Goal: Task Accomplishment & Management: Manage account settings

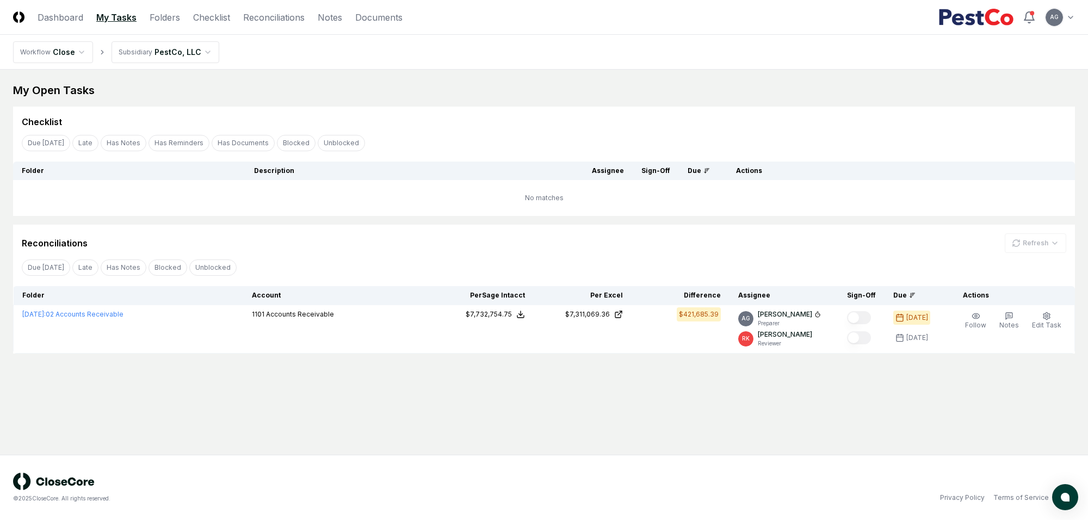
click at [371, 87] on div "My Open Tasks" at bounding box center [544, 90] width 1062 height 15
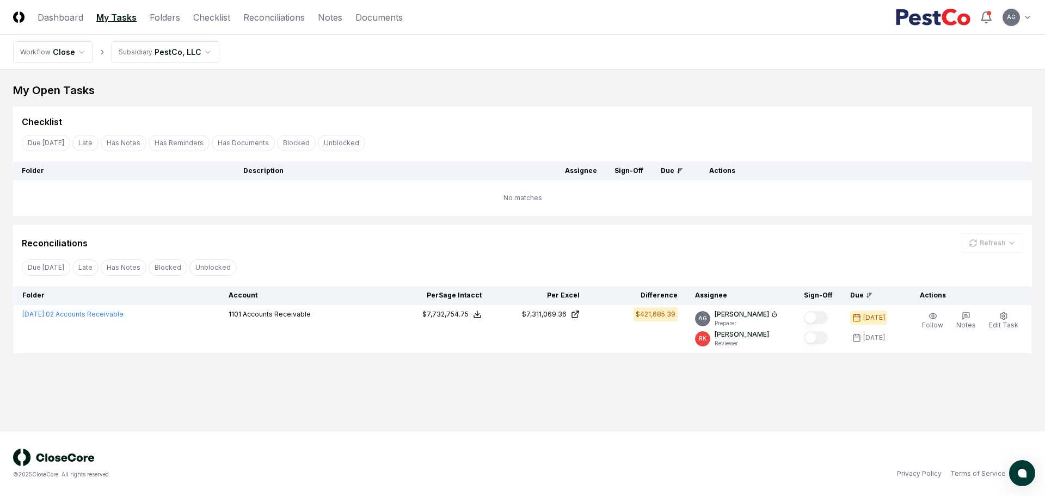
click at [515, 421] on main "My Open Tasks Cancel Reassign Checklist Due [DATE] Late Has Notes Has Reminders…" at bounding box center [522, 250] width 1045 height 361
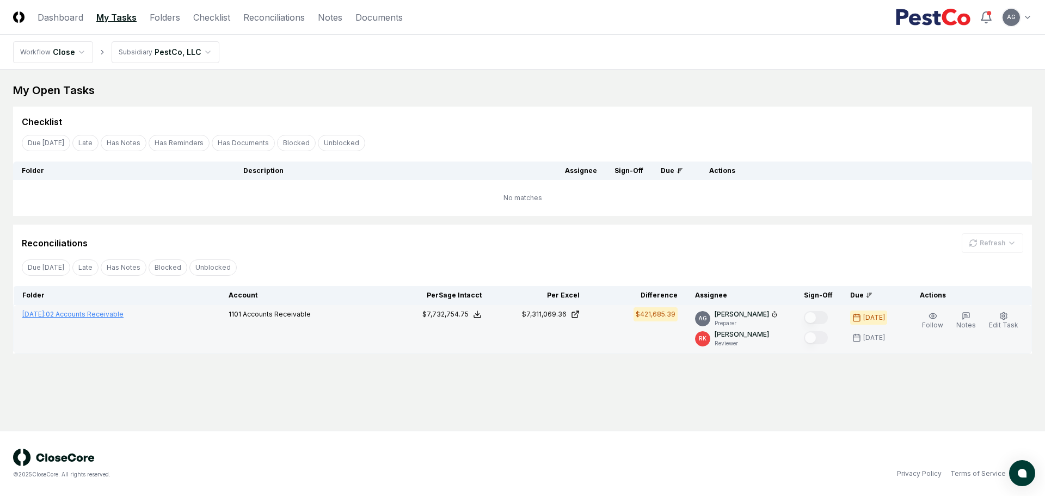
click at [97, 311] on link "[DATE] : 02 Accounts Receivable" at bounding box center [72, 314] width 101 height 8
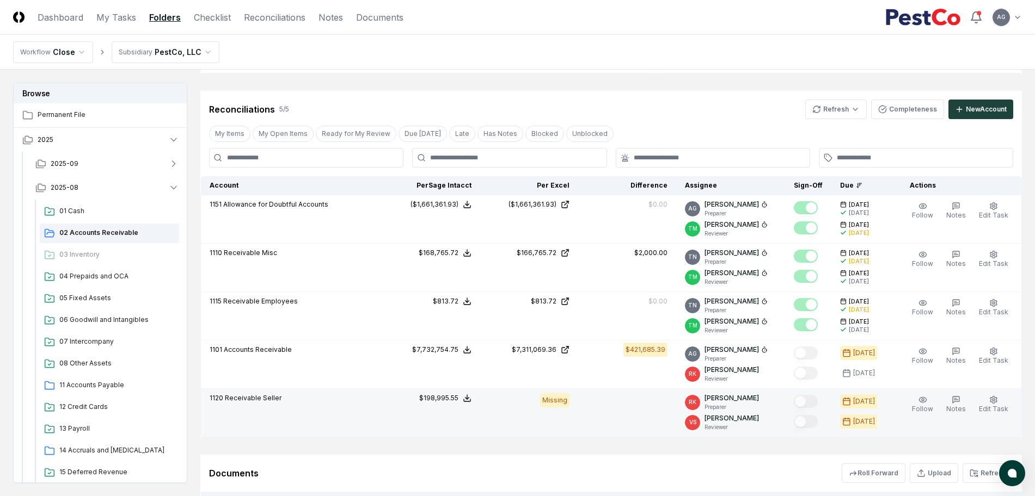
scroll to position [408, 0]
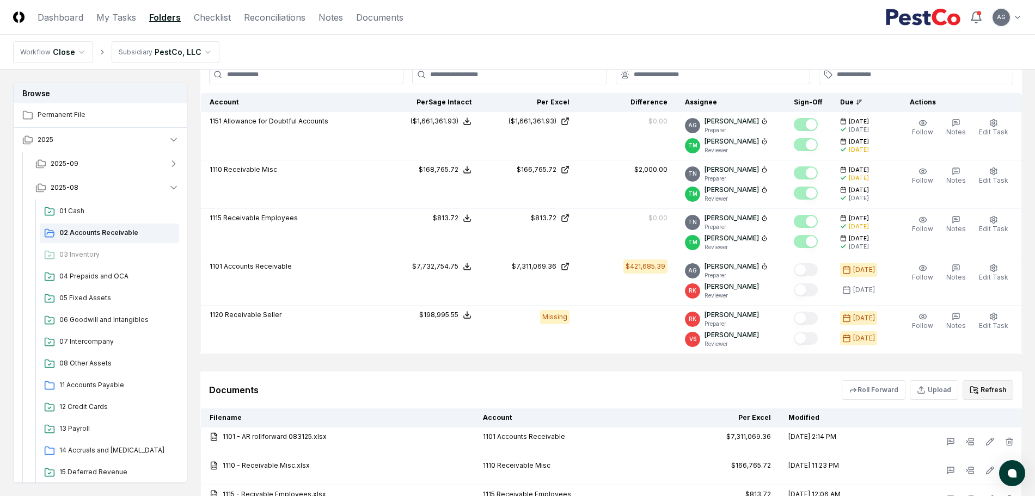
click at [1009, 395] on button "Refresh" at bounding box center [987, 390] width 51 height 20
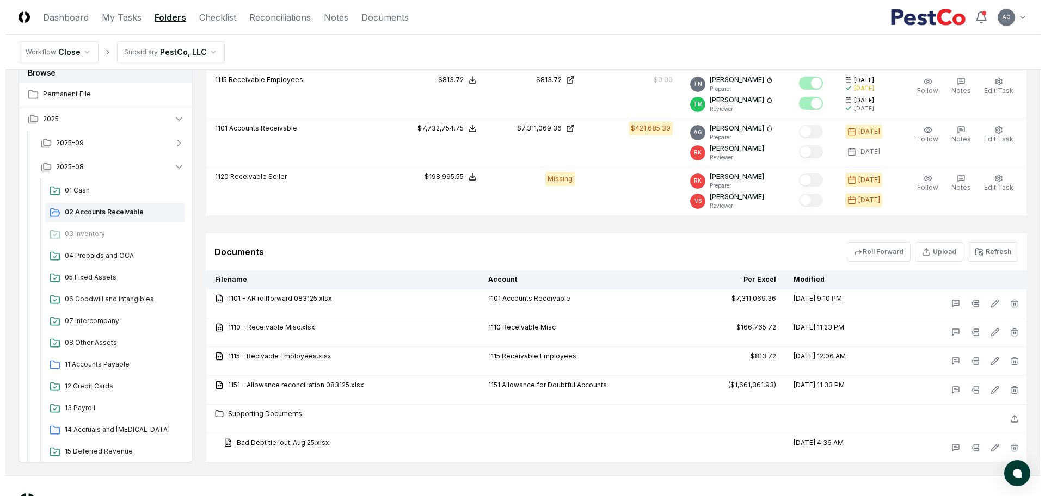
scroll to position [523, 0]
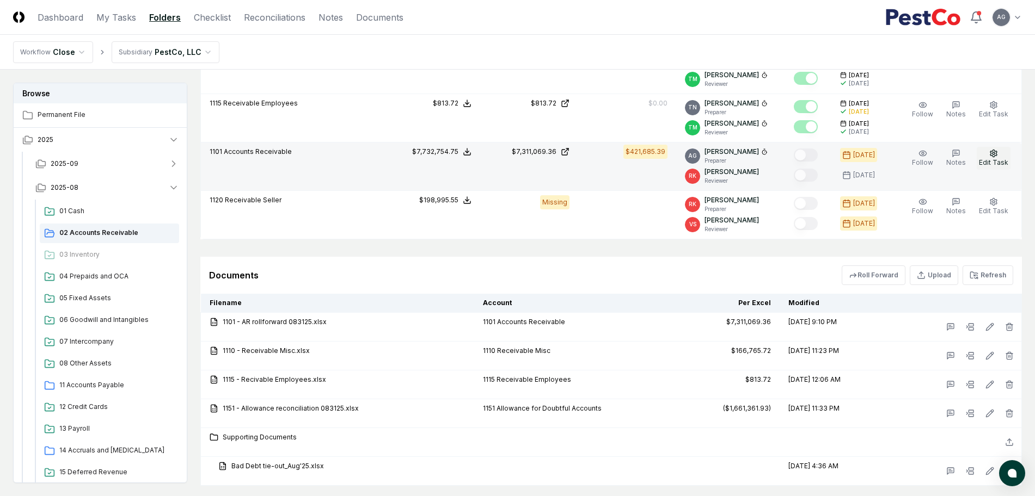
click at [994, 155] on icon "button" at bounding box center [993, 153] width 9 height 9
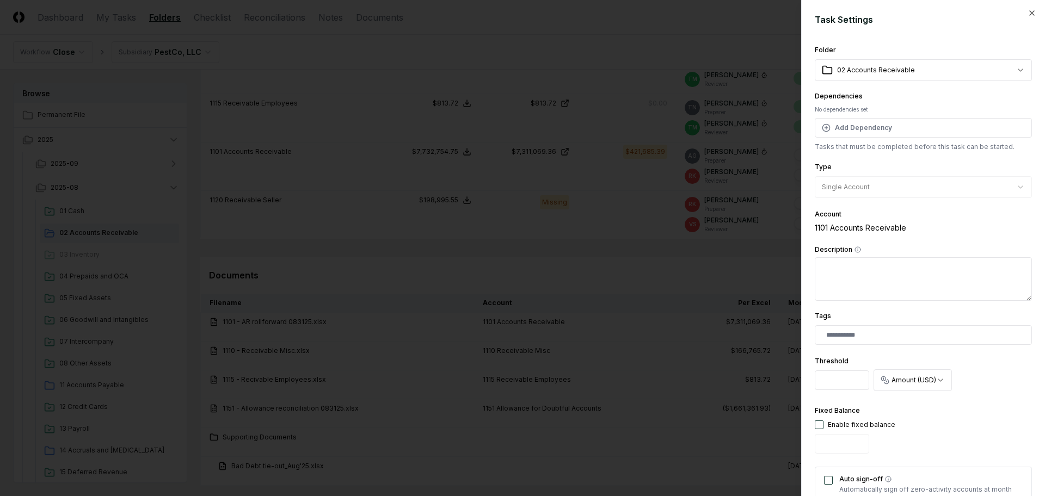
click at [838, 375] on input "*********" at bounding box center [842, 381] width 54 height 20
drag, startPoint x: 833, startPoint y: 375, endPoint x: 862, endPoint y: 375, distance: 28.3
click at [862, 375] on input "*********" at bounding box center [842, 381] width 54 height 20
type input "*********"
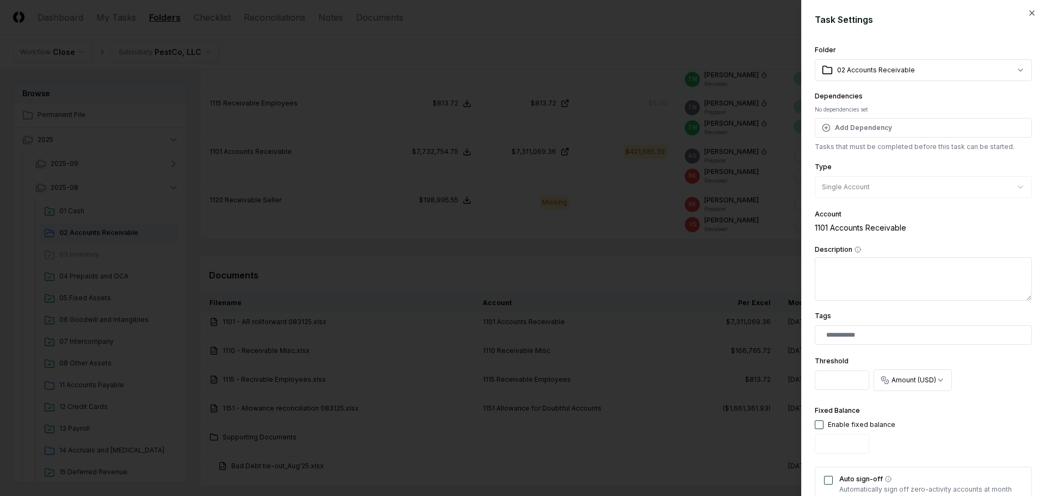
scroll to position [0, 0]
click at [913, 424] on div "Fixed Balance Enable fixed balance" at bounding box center [923, 431] width 217 height 54
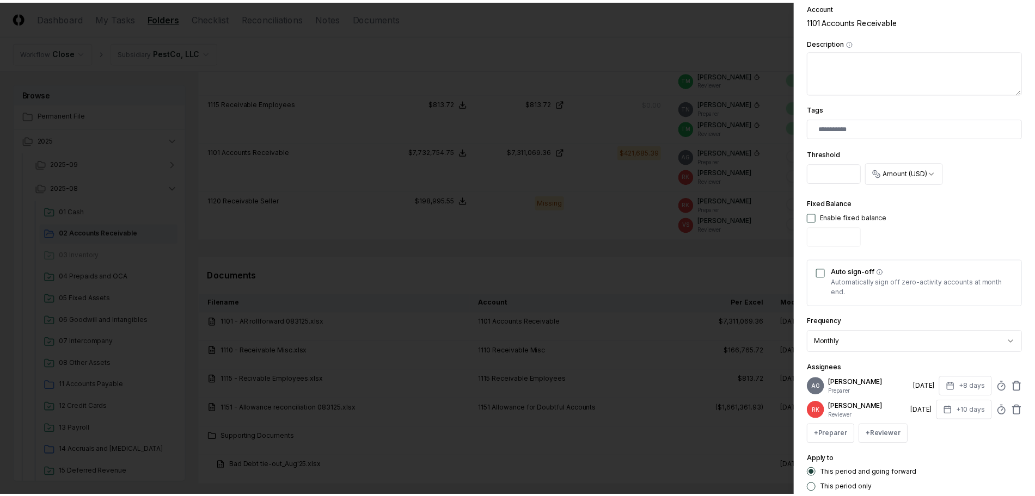
scroll to position [282, 0]
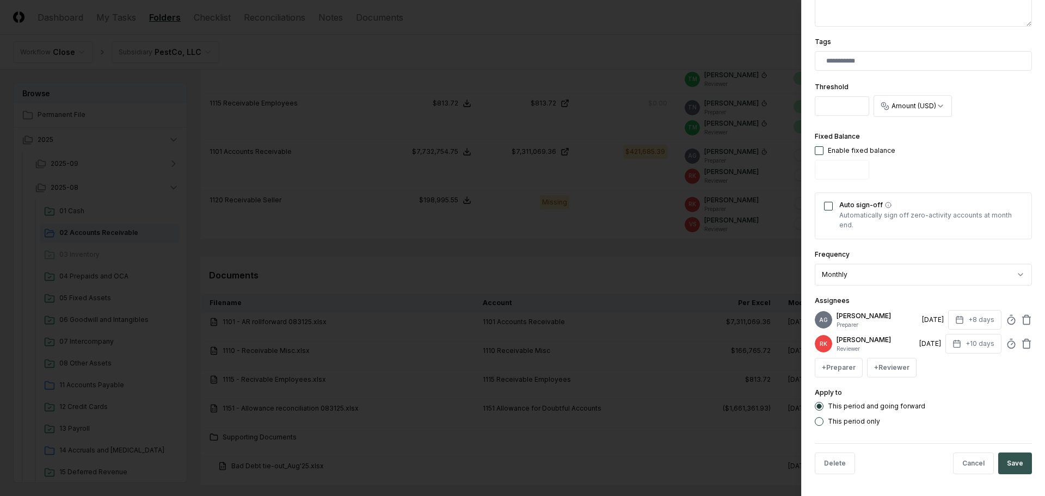
click at [1013, 458] on button "Save" at bounding box center [1015, 464] width 34 height 22
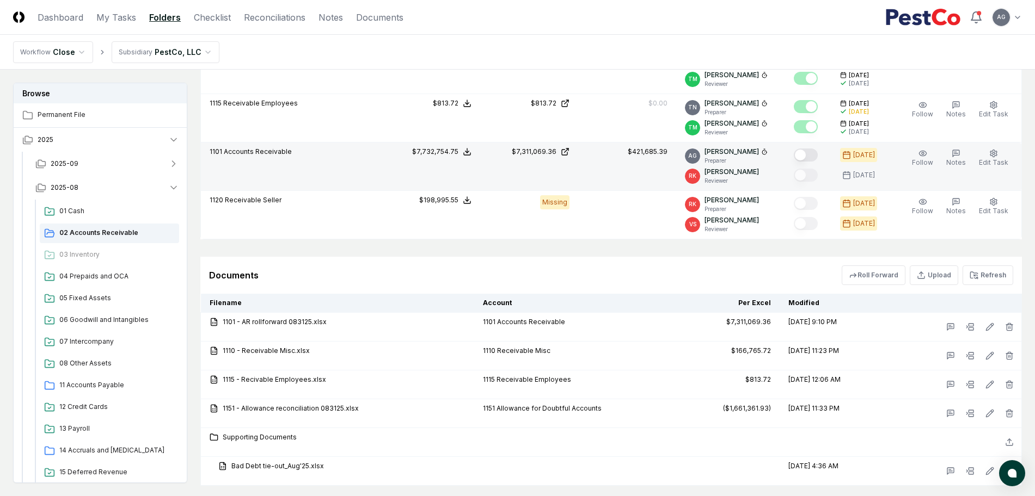
click at [813, 154] on button "Mark complete" at bounding box center [805, 155] width 24 height 13
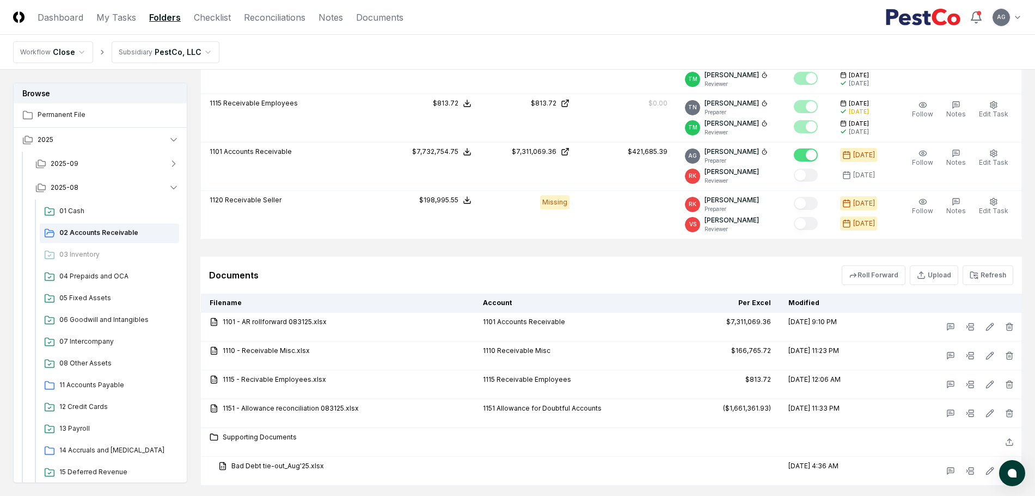
click at [636, 257] on div "Documents Roll Forward Upload Refresh" at bounding box center [610, 275] width 821 height 37
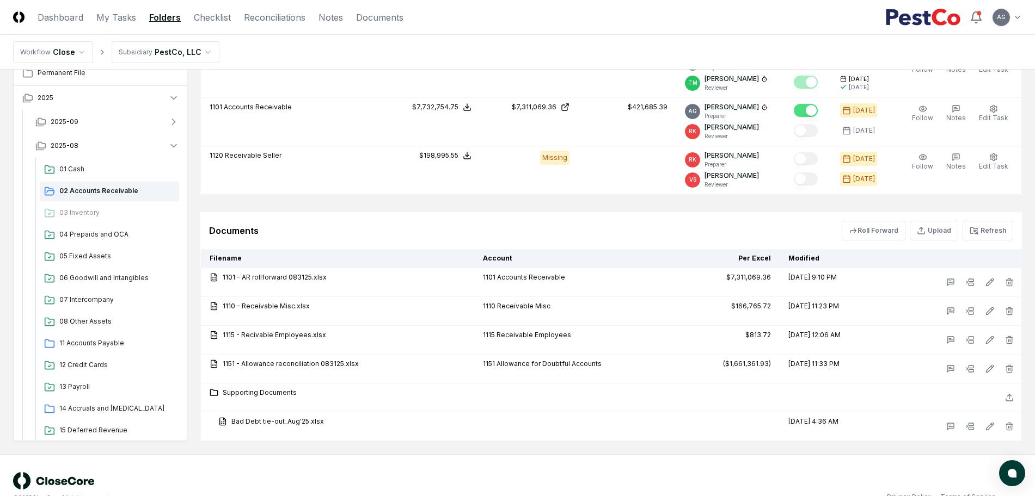
scroll to position [591, 0]
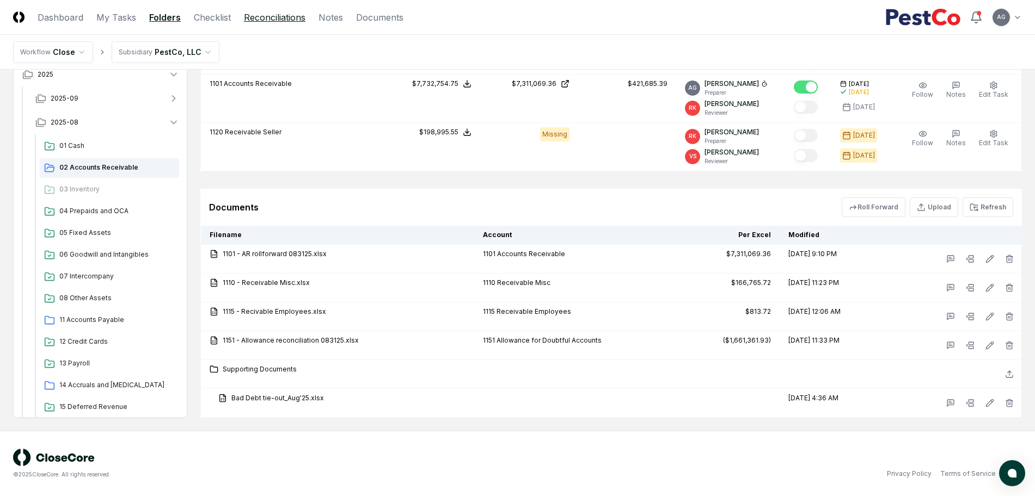
click at [264, 19] on link "Reconciliations" at bounding box center [274, 17] width 61 height 13
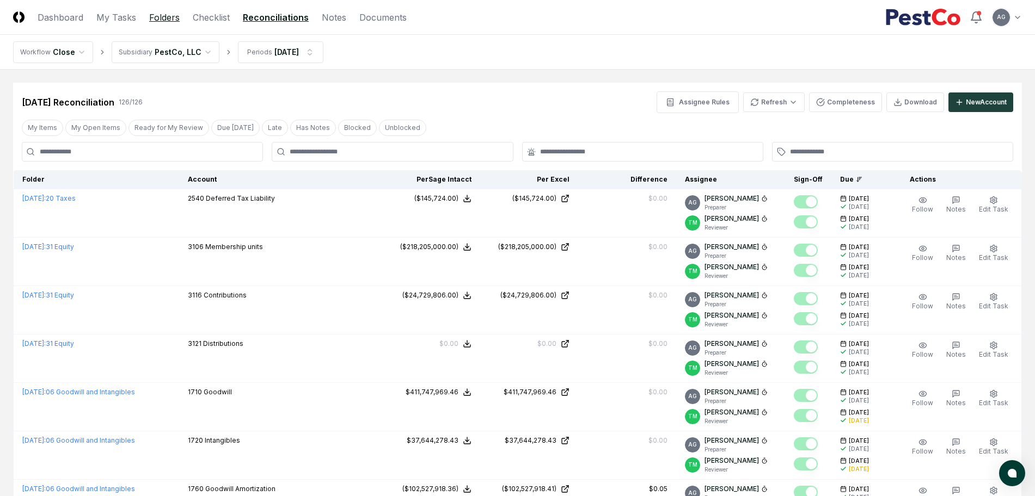
click at [169, 23] on link "Folders" at bounding box center [164, 17] width 30 height 13
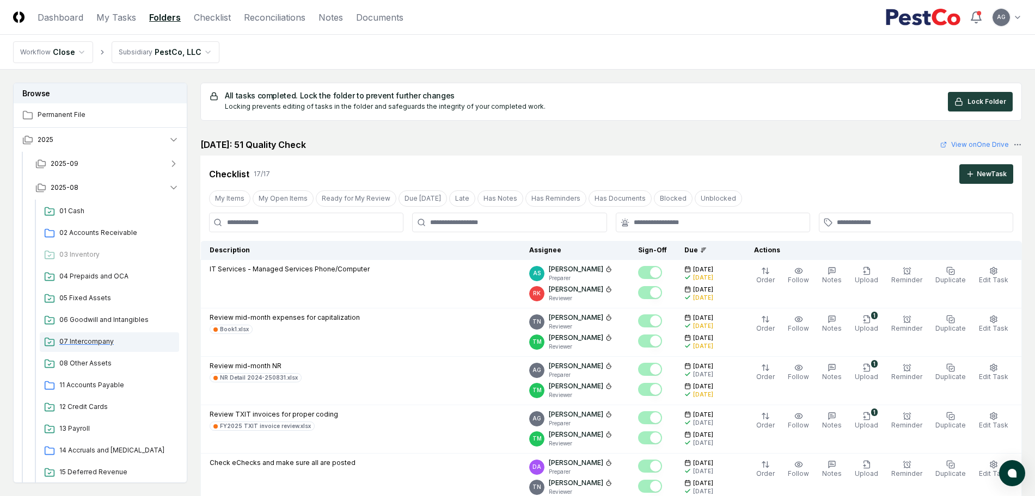
click at [102, 342] on span "07 Intercompany" at bounding box center [116, 342] width 115 height 10
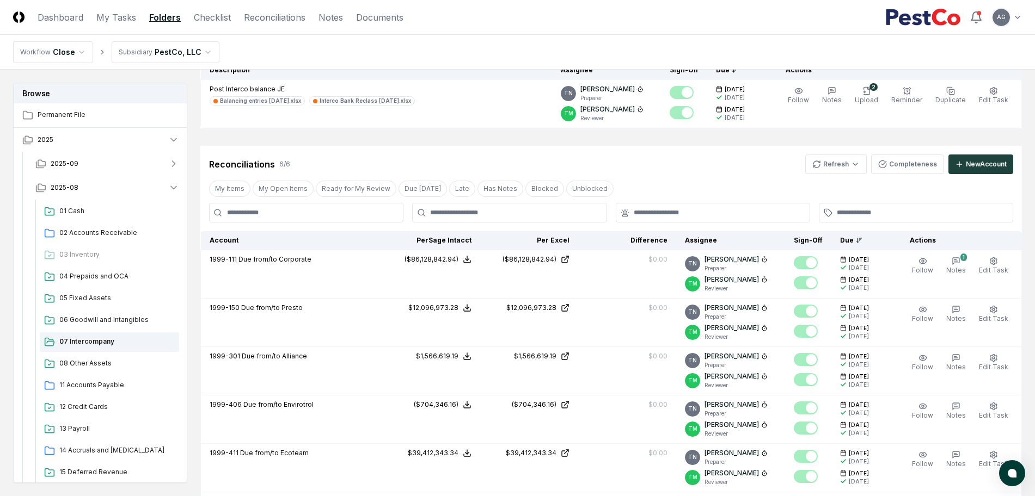
scroll to position [204, 0]
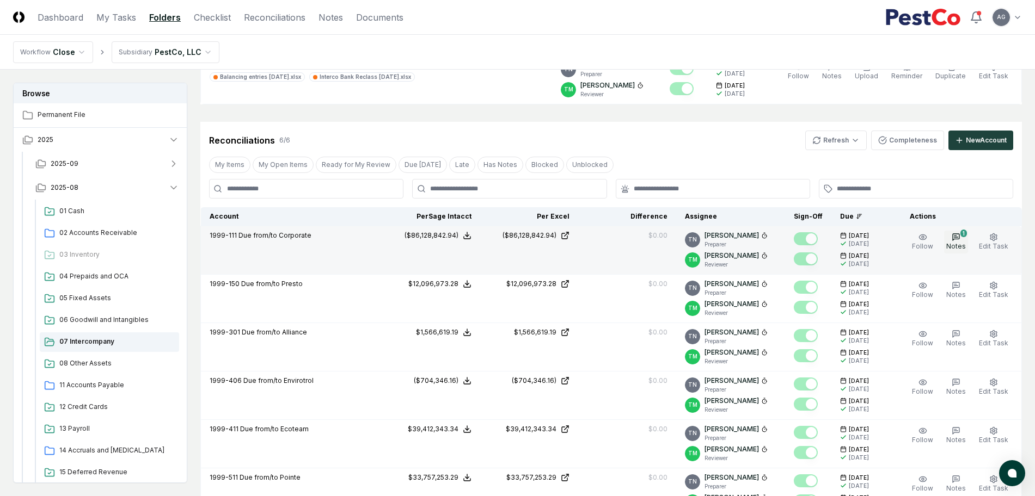
click at [960, 241] on icon "button" at bounding box center [955, 237] width 9 height 9
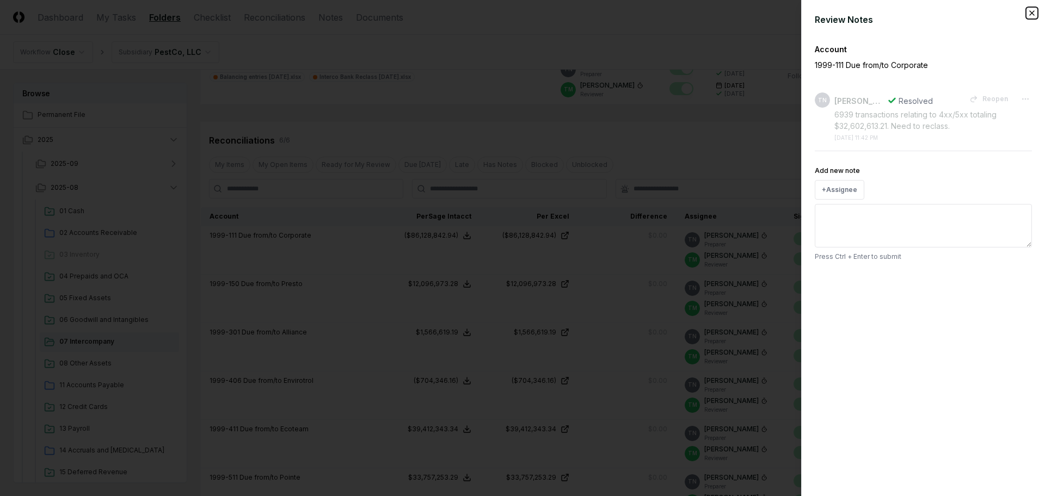
click at [1032, 11] on icon "button" at bounding box center [1031, 13] width 9 height 9
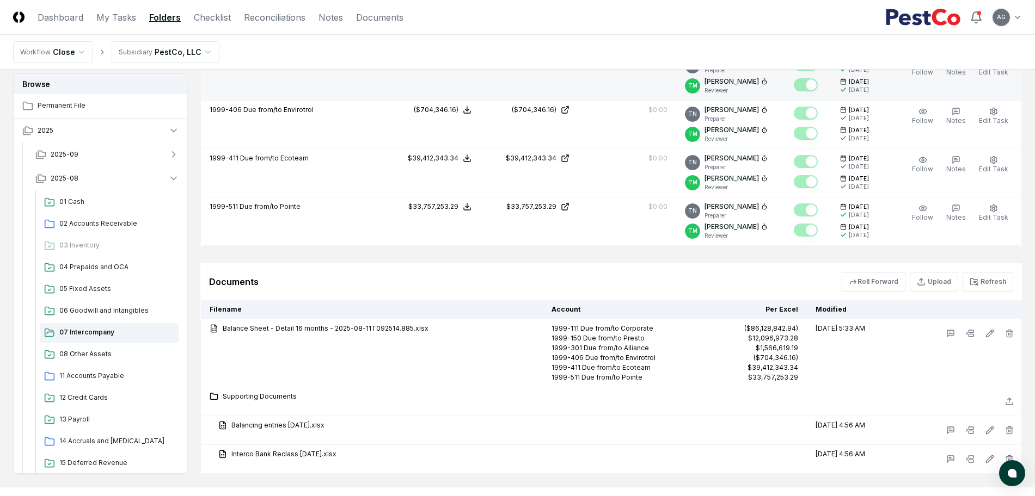
scroll to position [476, 0]
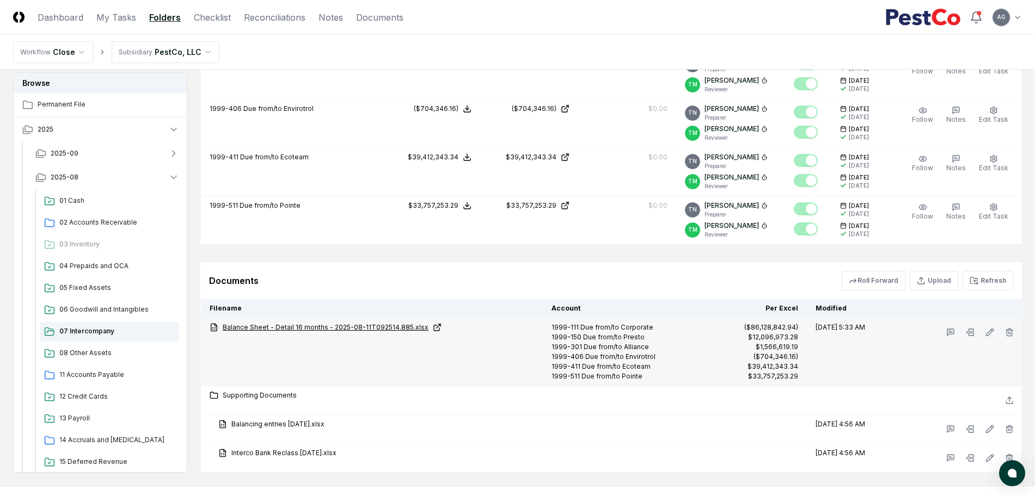
click at [391, 328] on link "Balance Sheet - Detail 16 months - 2025-08-11T092514.885.xlsx" at bounding box center [372, 328] width 324 height 10
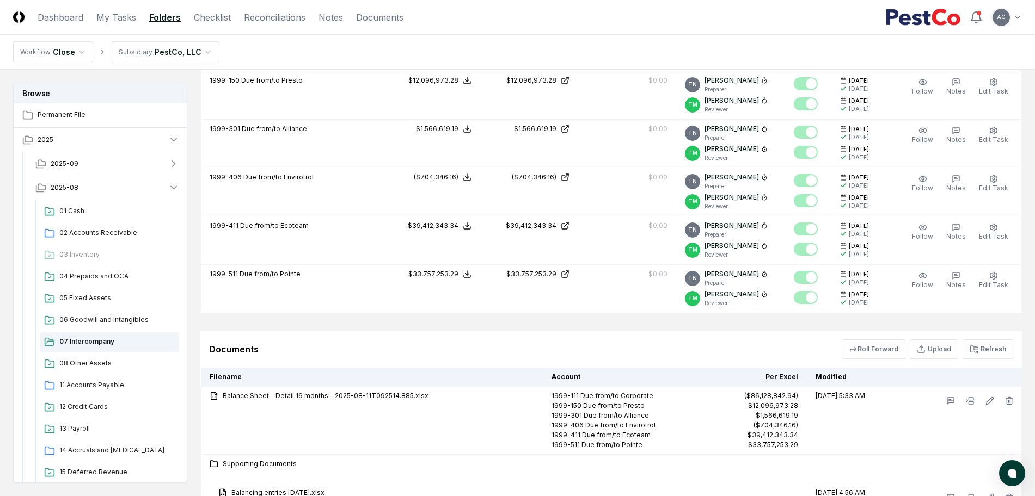
scroll to position [340, 0]
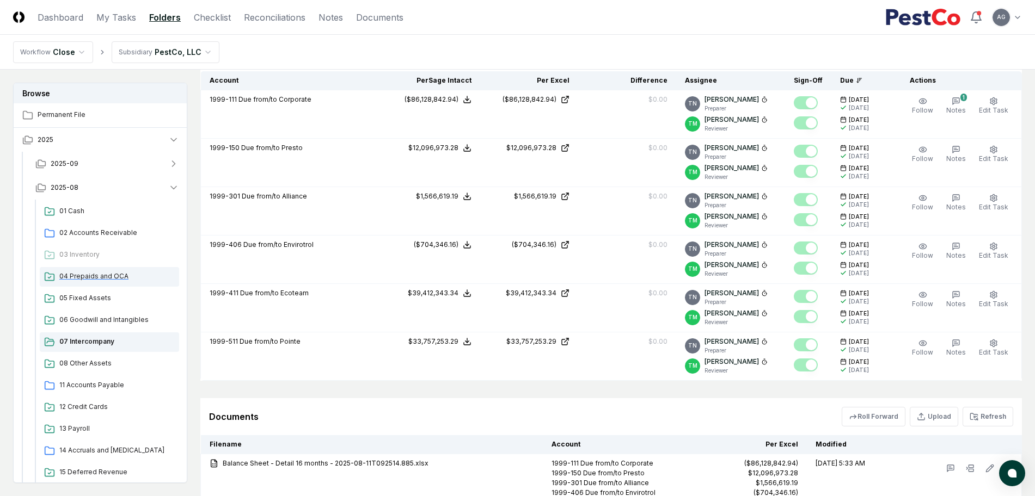
click at [104, 276] on span "04 Prepaids and OCA" at bounding box center [116, 277] width 115 height 10
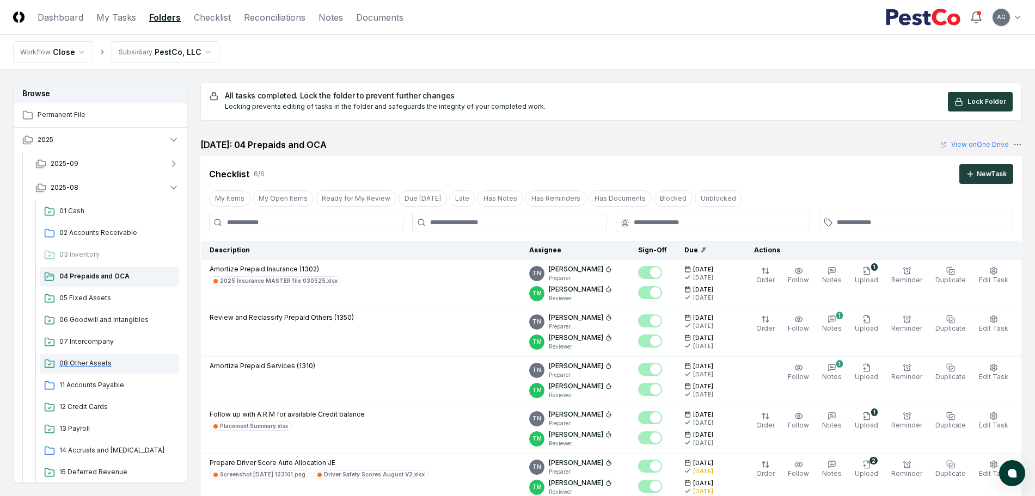
click at [90, 362] on span "08 Other Assets" at bounding box center [116, 364] width 115 height 10
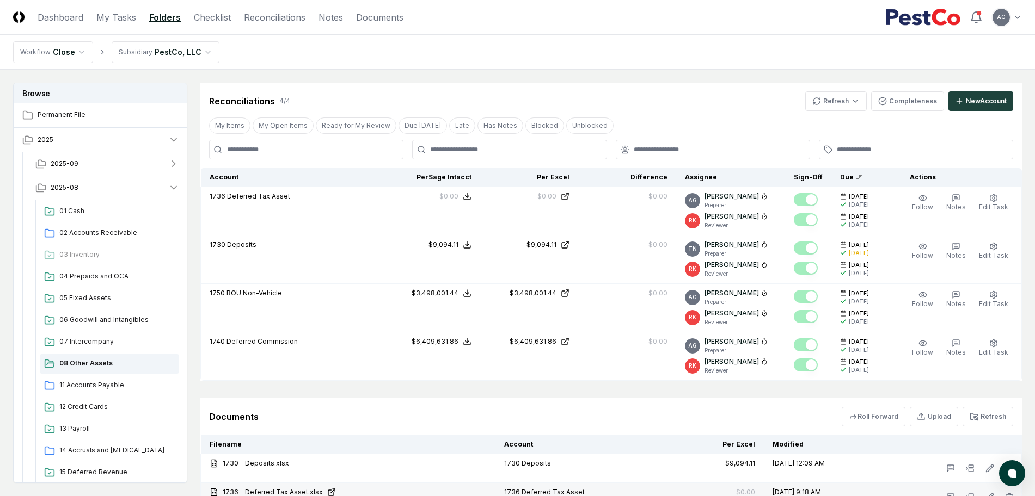
scroll to position [382, 0]
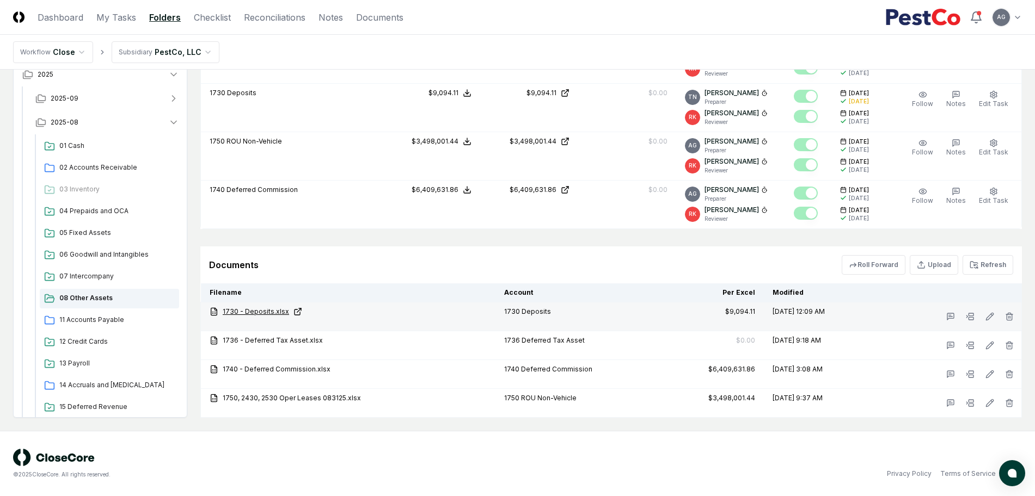
click at [263, 312] on link "1730 - Deposits.xlsx" at bounding box center [348, 312] width 277 height 10
